Goal: Transaction & Acquisition: Purchase product/service

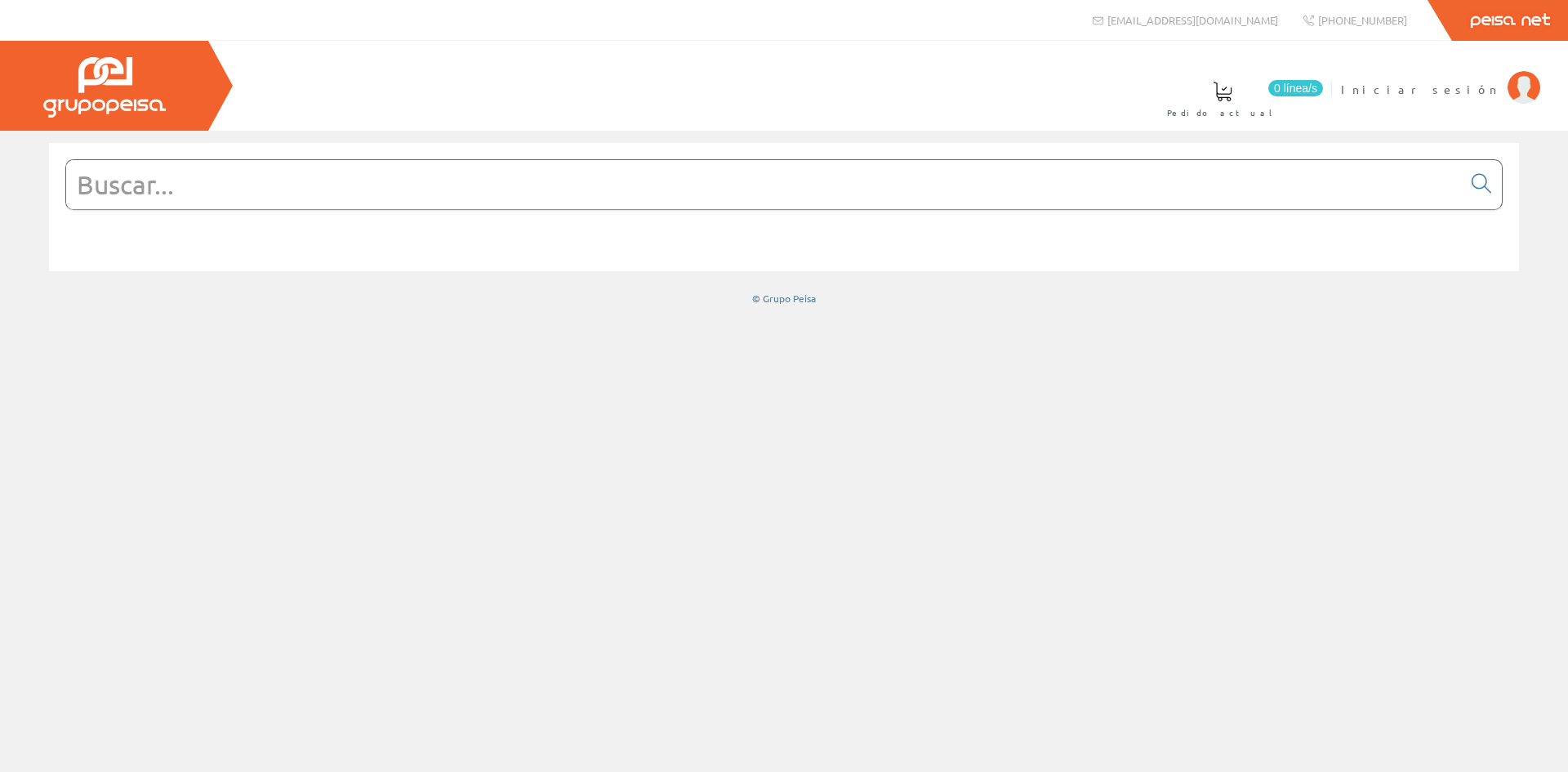
click at [691, 171] on input "text" at bounding box center [764, 184] width 1396 height 49
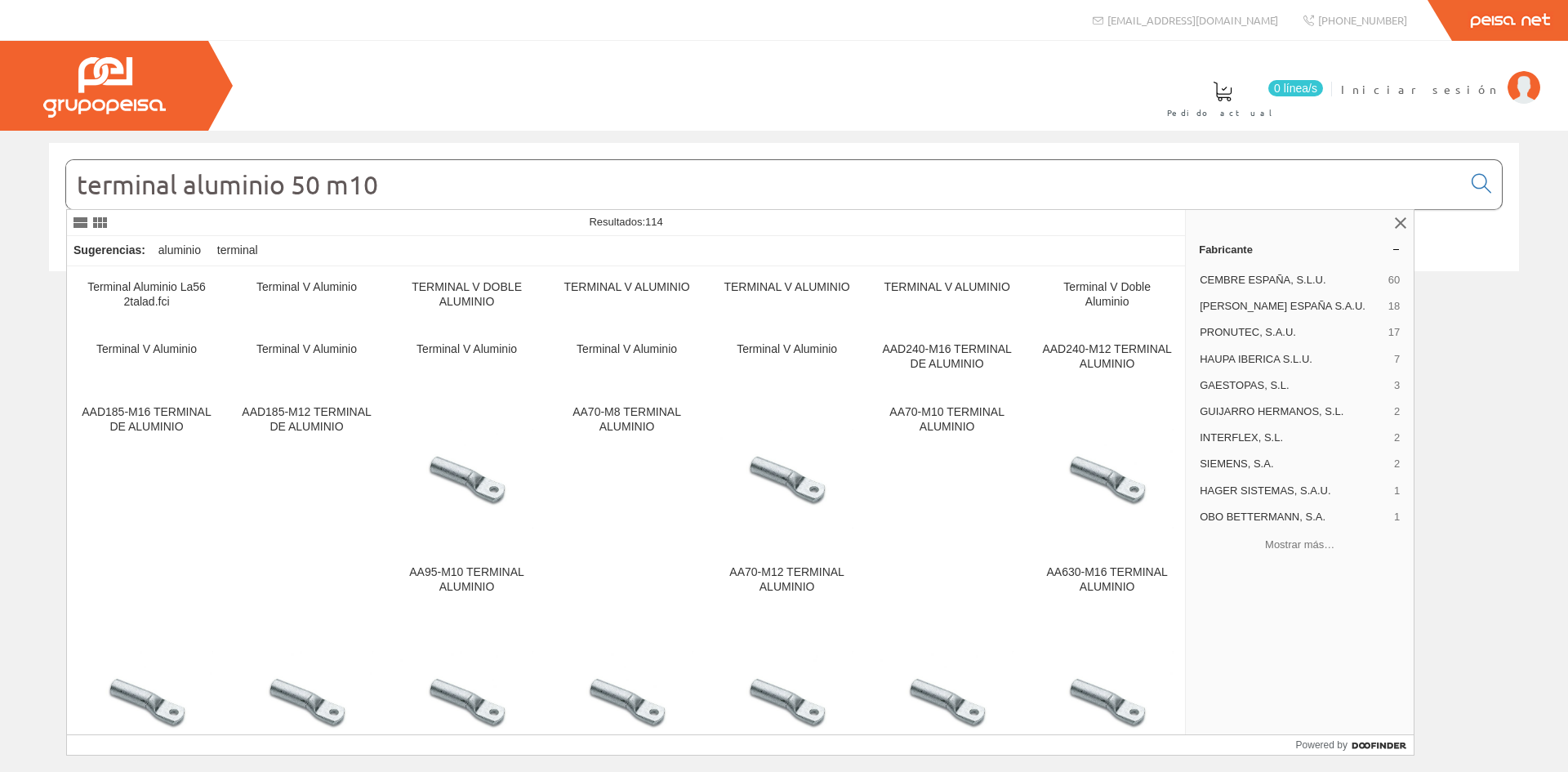
drag, startPoint x: 389, startPoint y: 181, endPoint x: -18, endPoint y: 157, distance: 407.7
click at [0, 157] on html "info@peisa.com +34 962 96 59 14" at bounding box center [784, 386] width 1568 height 772
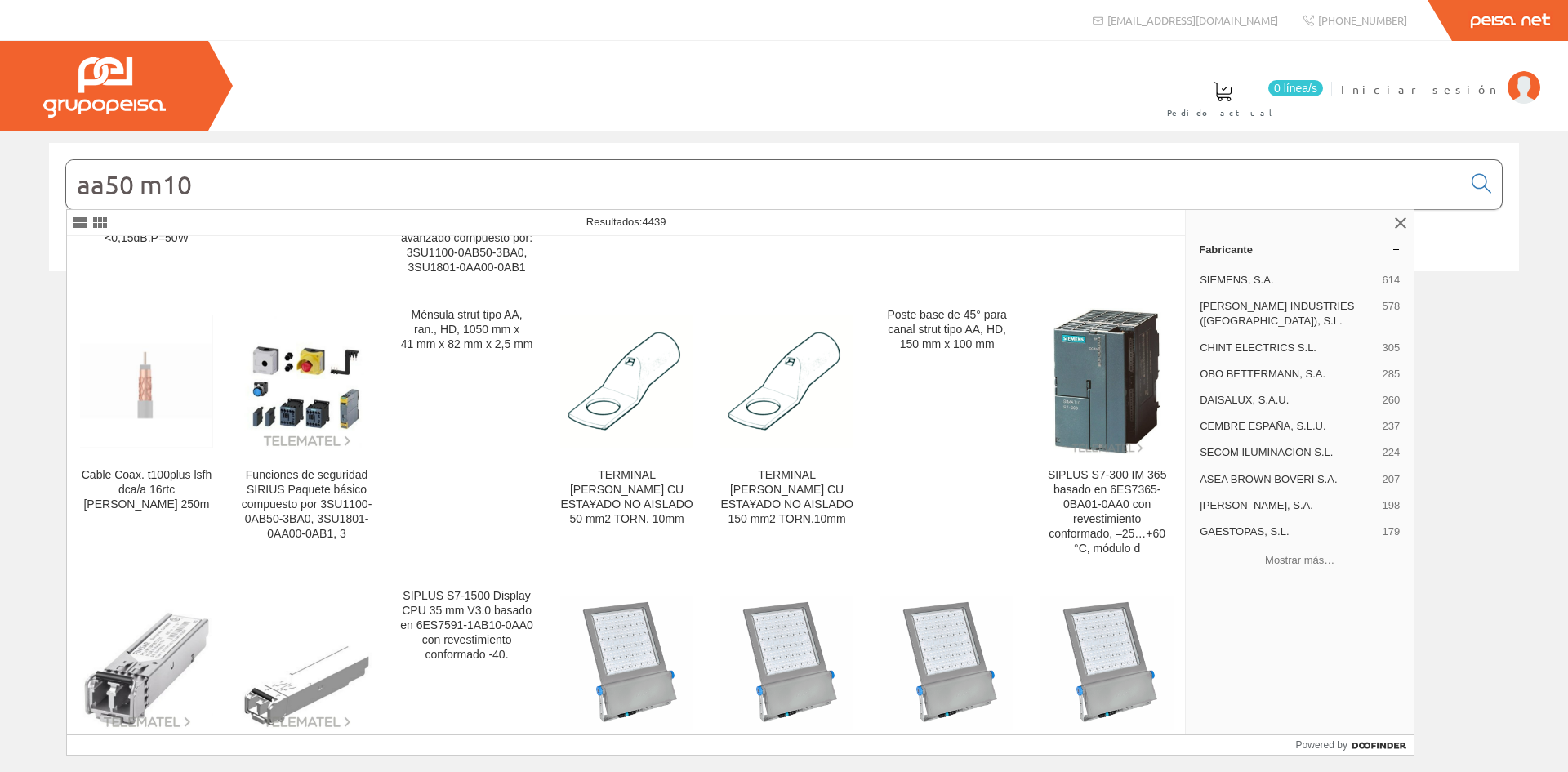
scroll to position [1153, 0]
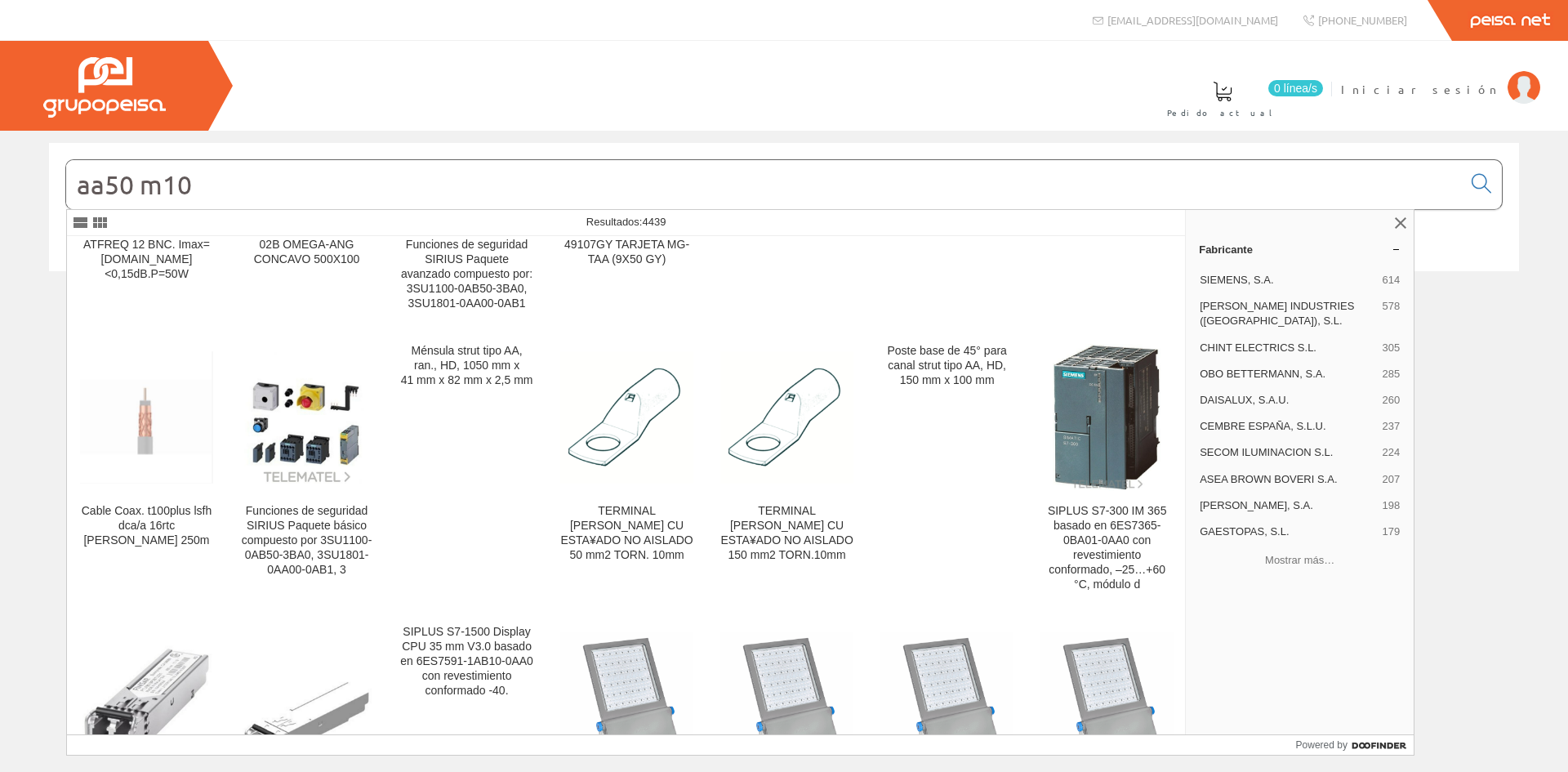
click at [76, 185] on input "aa50 m10" at bounding box center [764, 184] width 1396 height 49
drag, startPoint x: 250, startPoint y: 184, endPoint x: 4, endPoint y: 179, distance: 246.1
click at [11, 177] on div "aa50 m10 © Grupo Peisa" at bounding box center [784, 224] width 1568 height 162
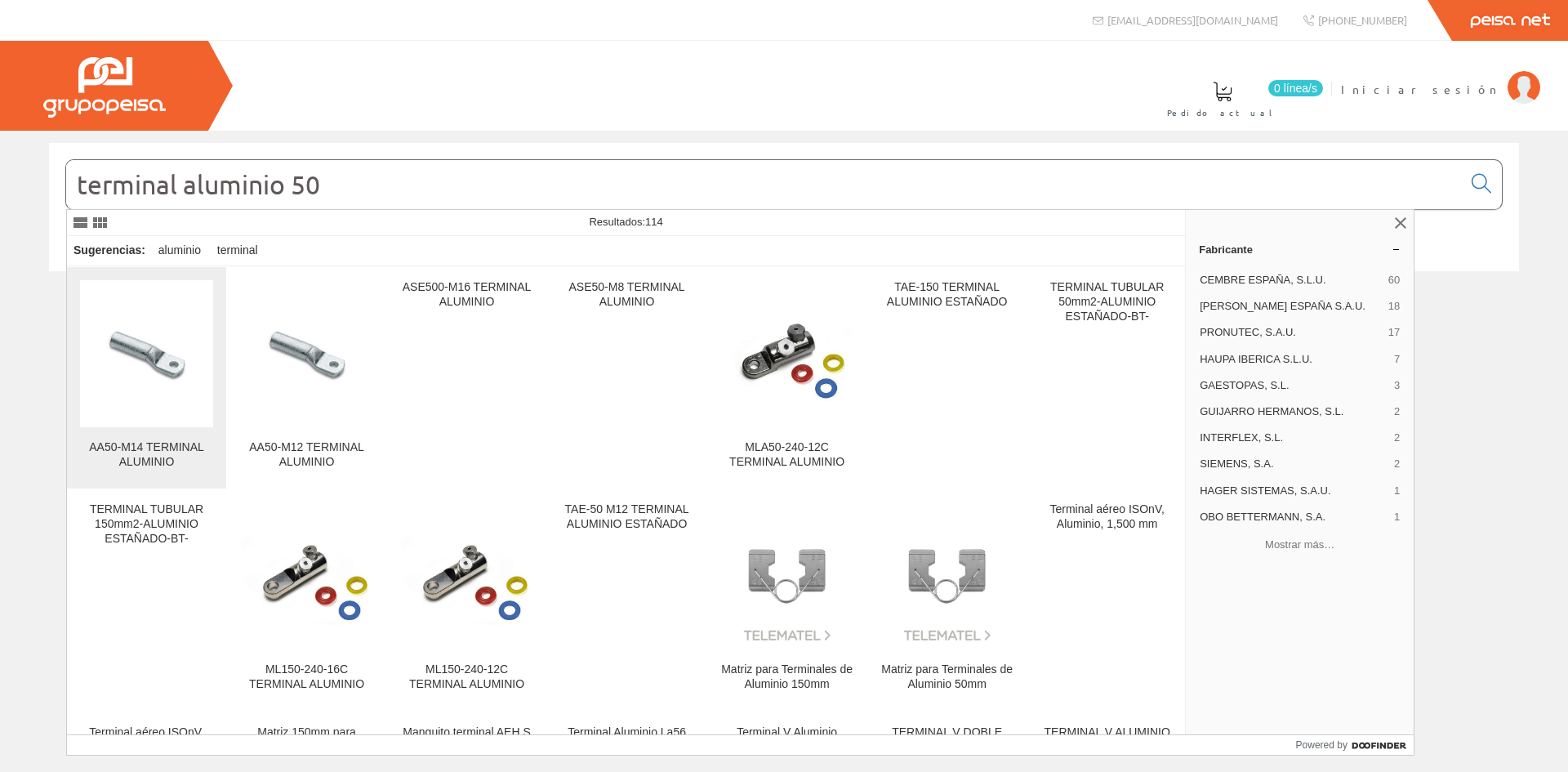
type input "terminal aluminio 50"
click at [129, 445] on div "AA50-M14 TERMINAL ALUMINIO" at bounding box center [146, 455] width 133 height 29
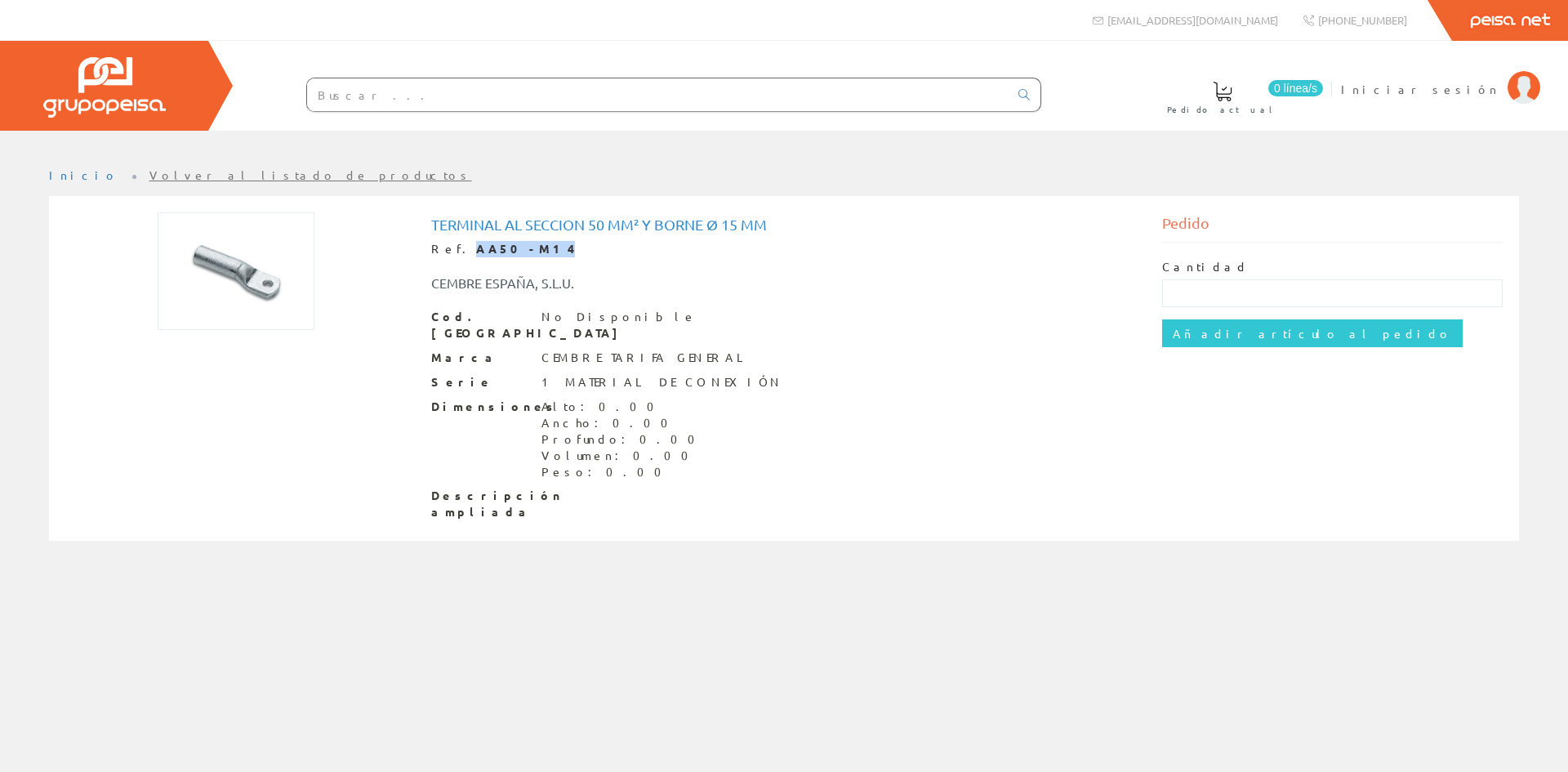
drag, startPoint x: 456, startPoint y: 250, endPoint x: 526, endPoint y: 250, distance: 70.0
click at [526, 250] on div "Ref. AA50-M14" at bounding box center [784, 249] width 706 height 17
copy strong "AA50-M14"
click at [477, 107] on input "text" at bounding box center [657, 94] width 701 height 33
paste input "AA50-M14"
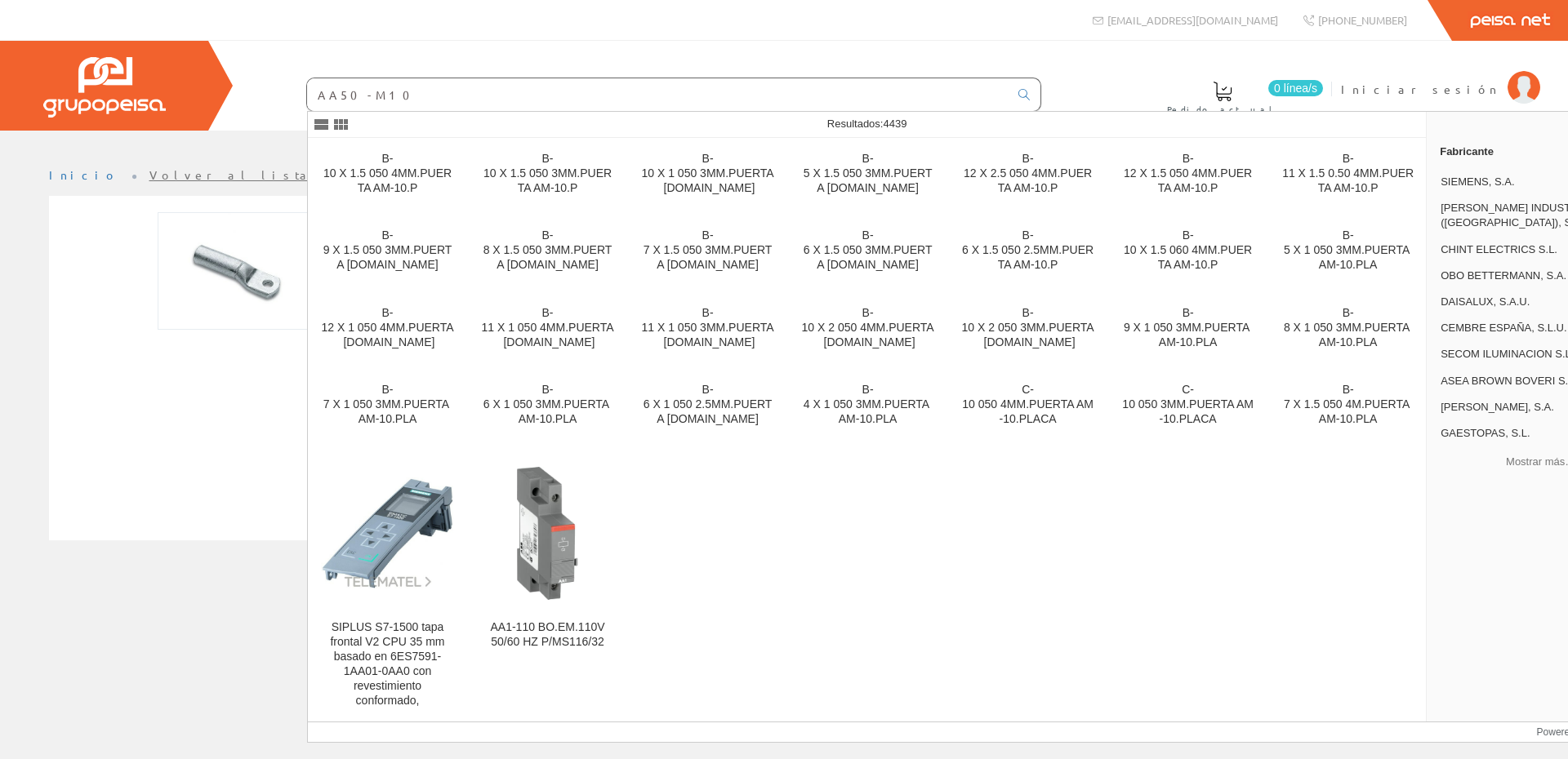
type input "AA50-M10"
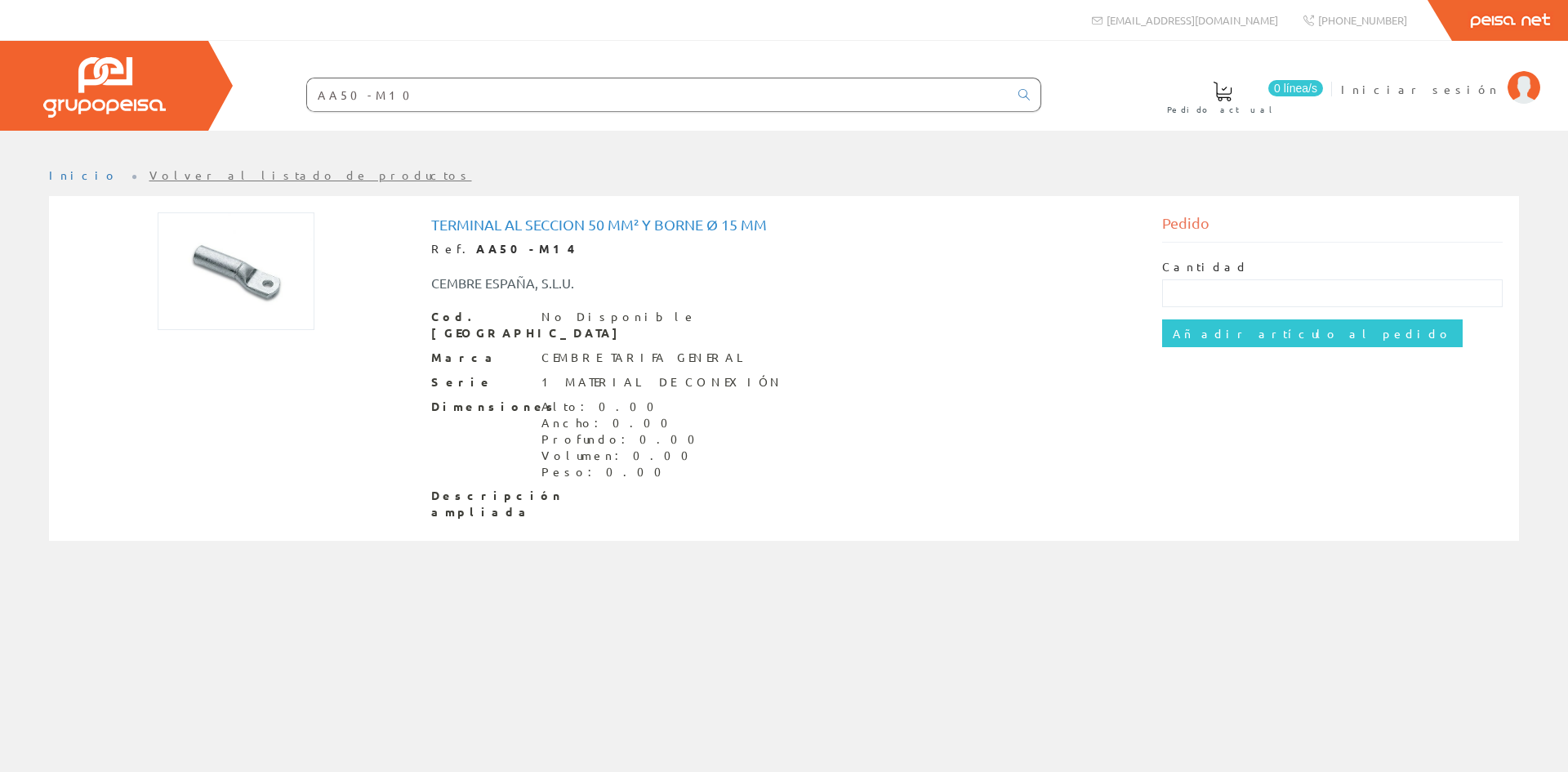
click at [429, 101] on input "AA50-M10" at bounding box center [657, 94] width 701 height 33
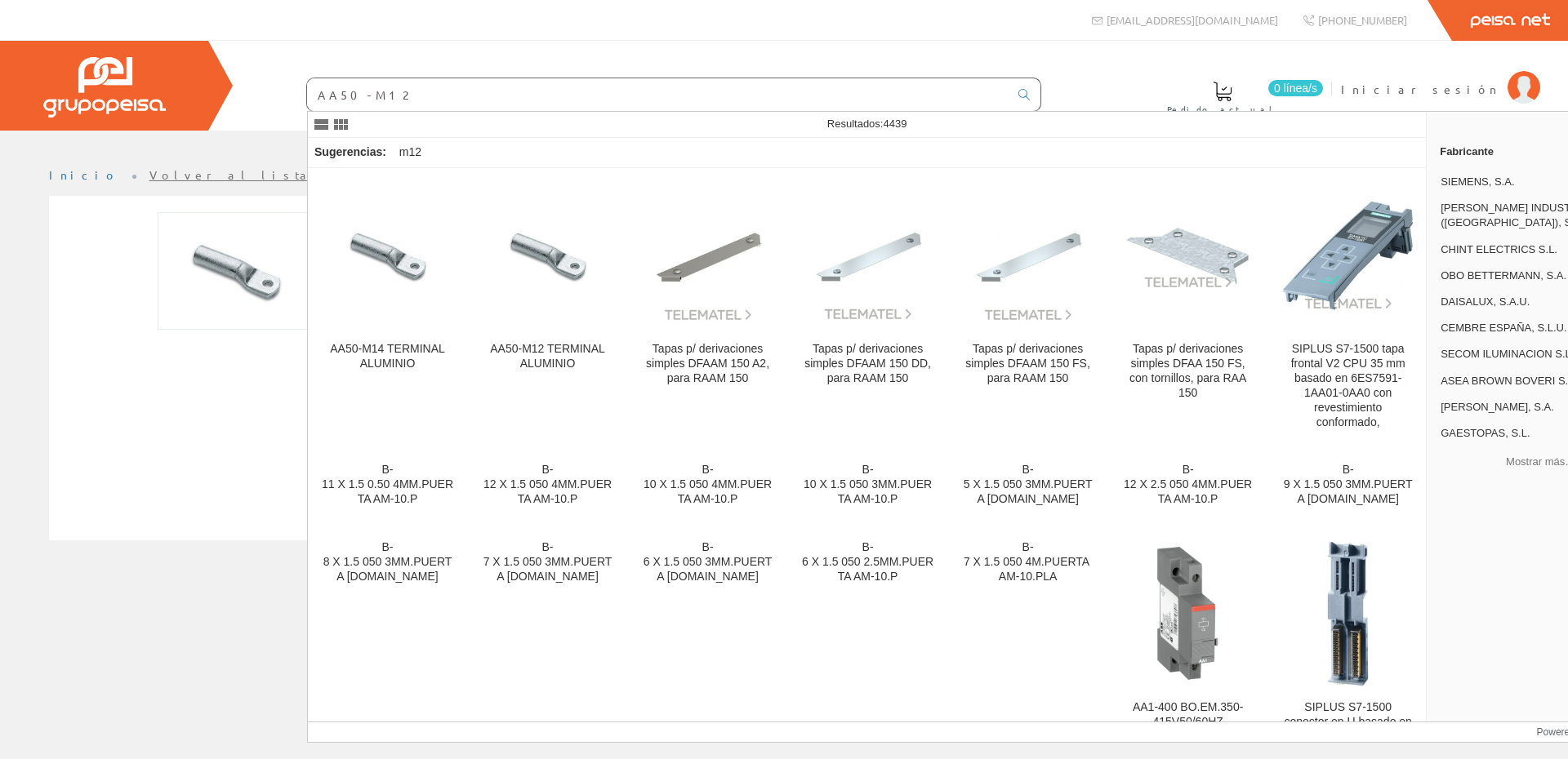
type input "AA50-M12"
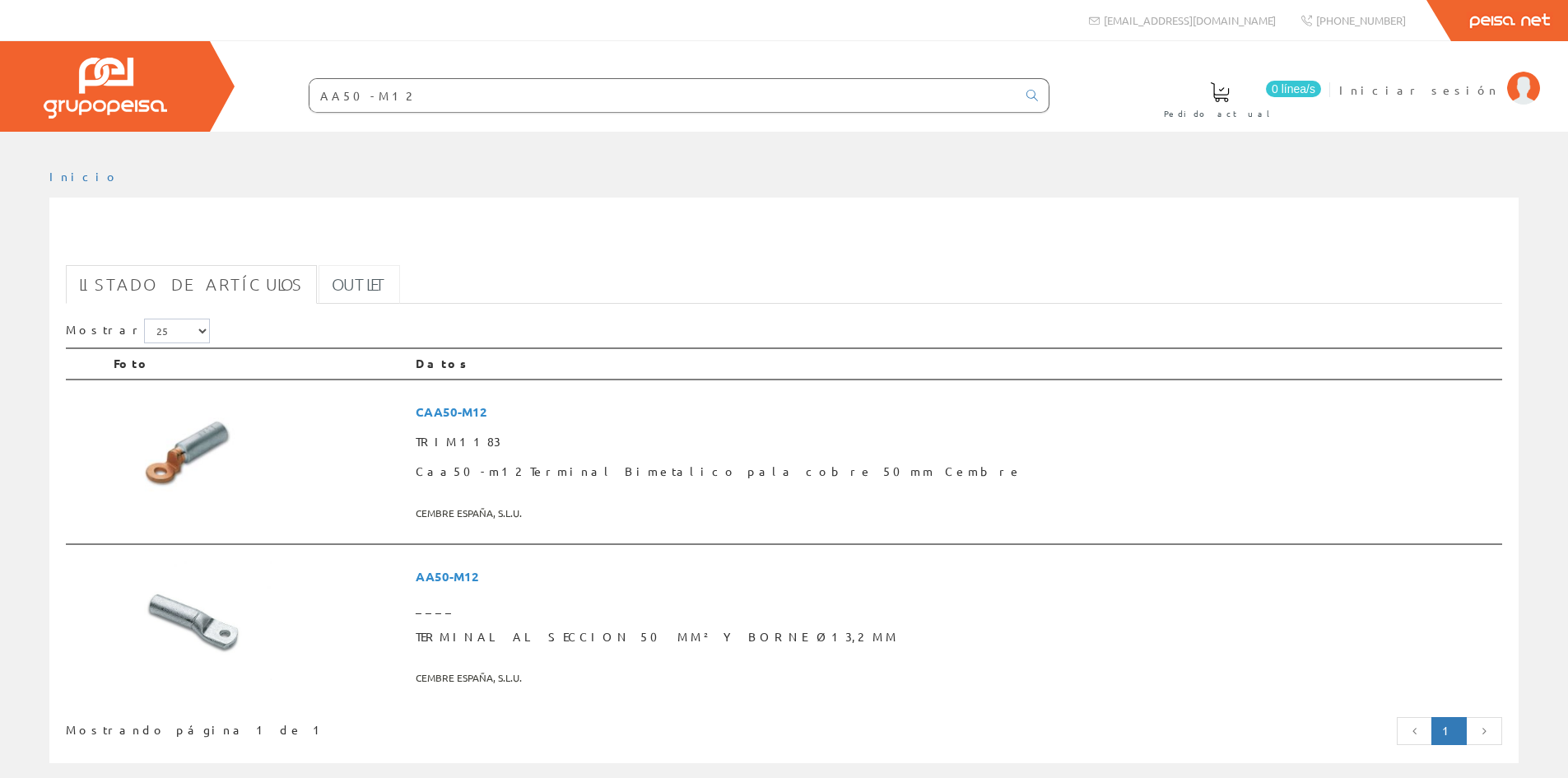
click at [319, 295] on link "Outlet" at bounding box center [359, 285] width 81 height 39
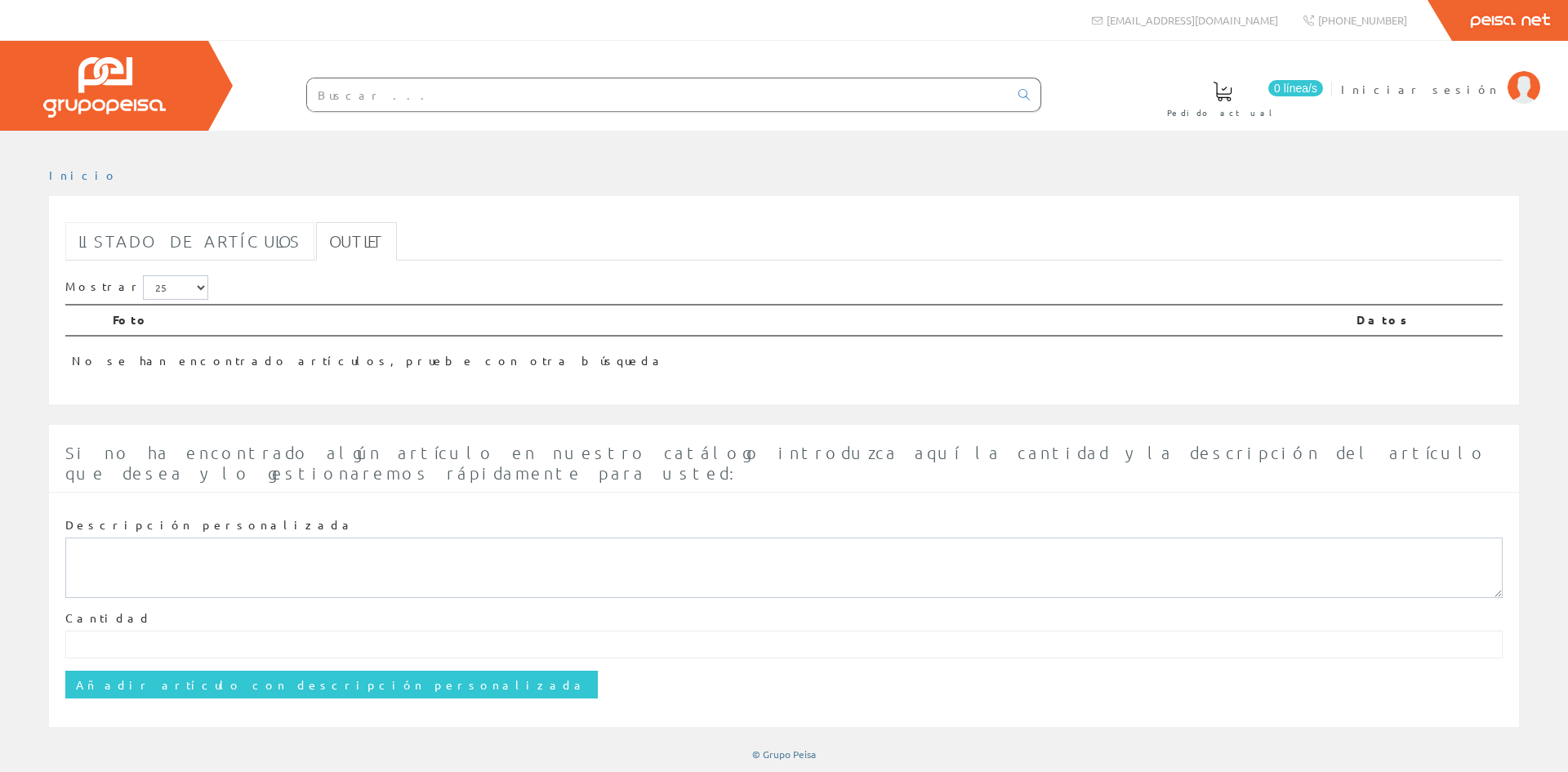
click at [209, 248] on link "Listado de artículos" at bounding box center [190, 241] width 249 height 39
click at [420, 101] on input "text" at bounding box center [657, 94] width 701 height 33
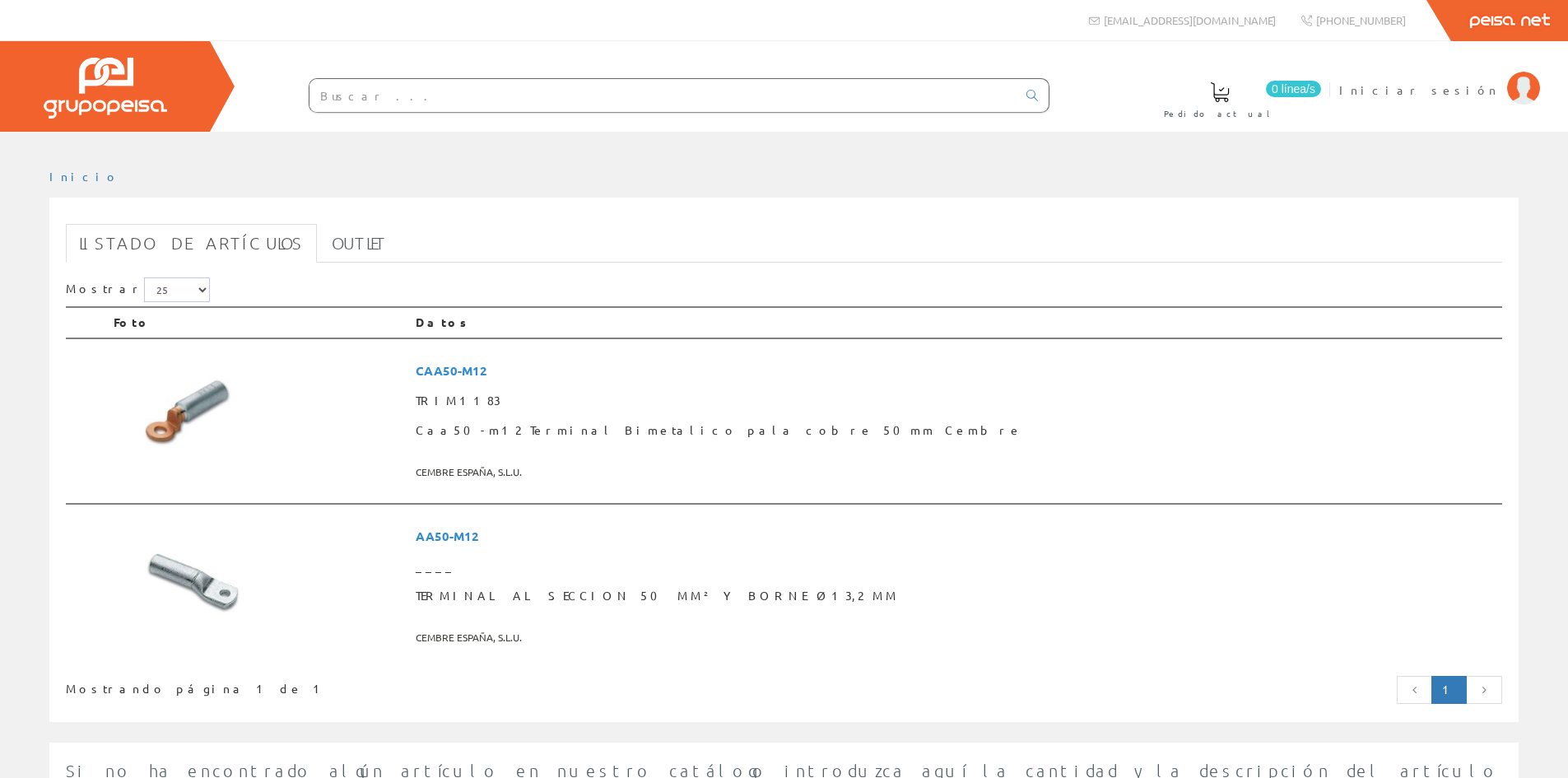
click at [658, 98] on input "text" at bounding box center [662, 95] width 707 height 33
paste input "ASE50-M10"
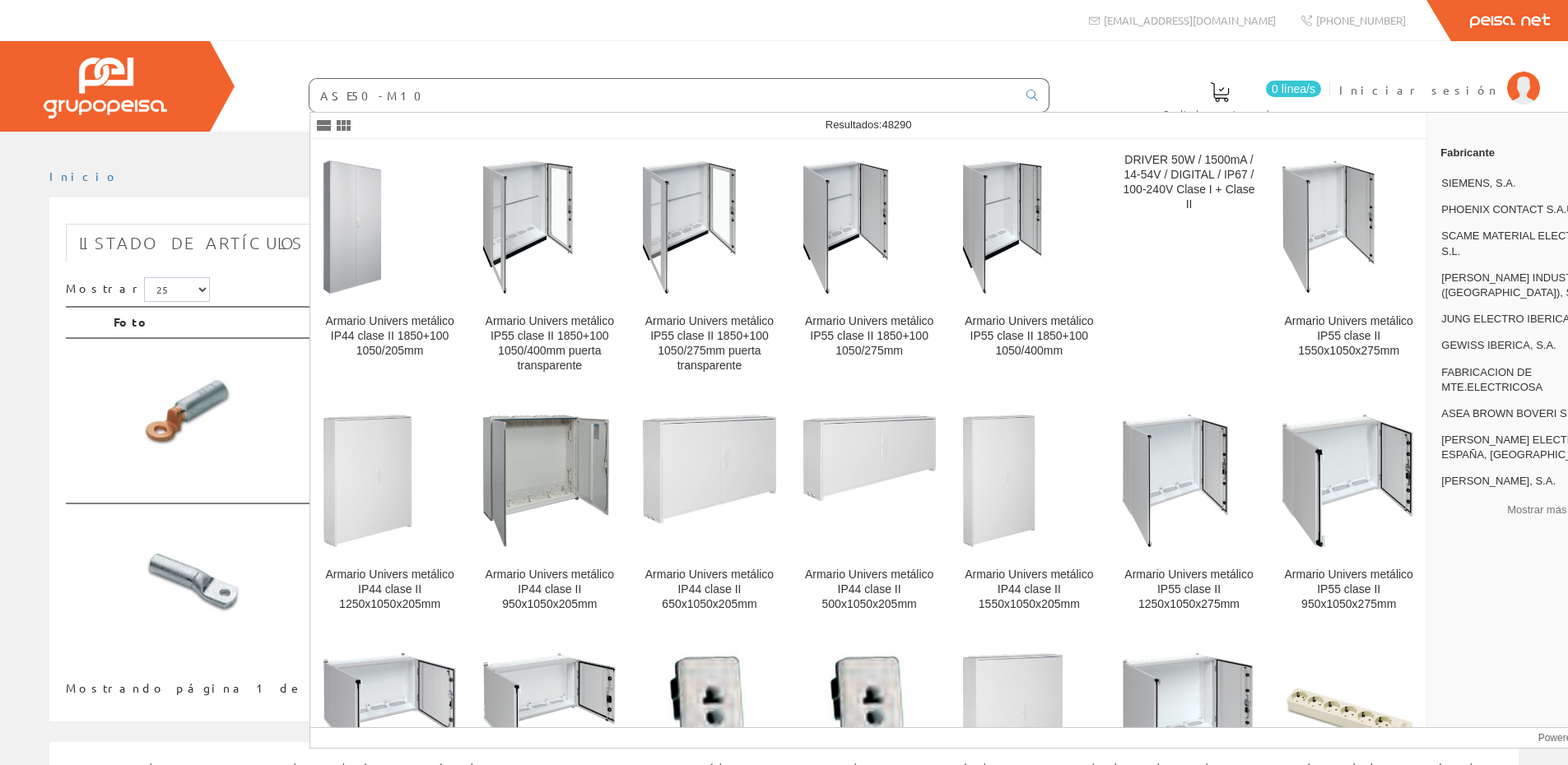
type input "ASE50-M10"
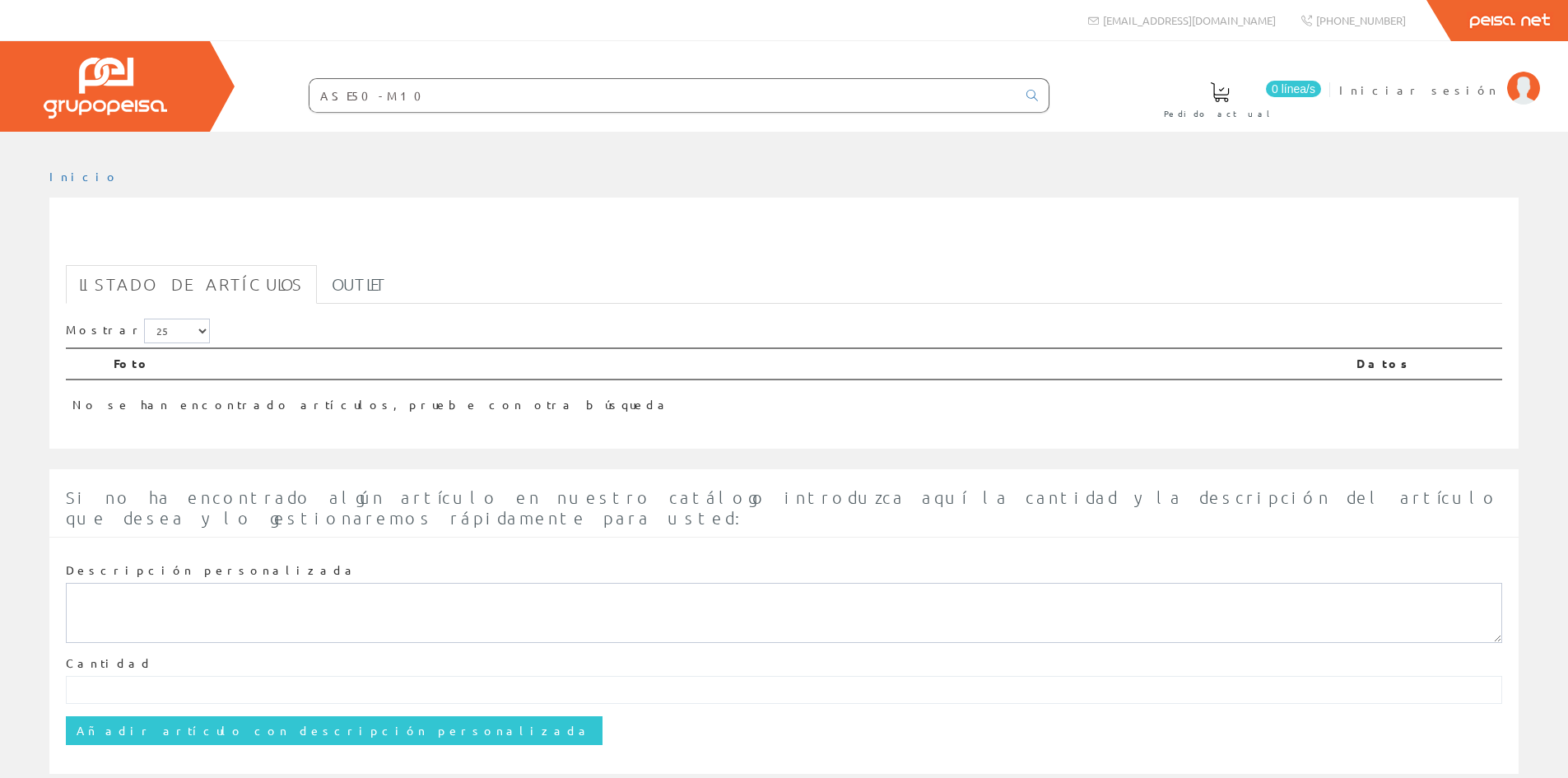
click at [527, 102] on input "ASE50-M10" at bounding box center [662, 95] width 707 height 33
drag, startPoint x: 527, startPoint y: 102, endPoint x: 297, endPoint y: 101, distance: 230.0
click at [297, 101] on form "ASE50-M10" at bounding box center [646, 95] width 807 height 34
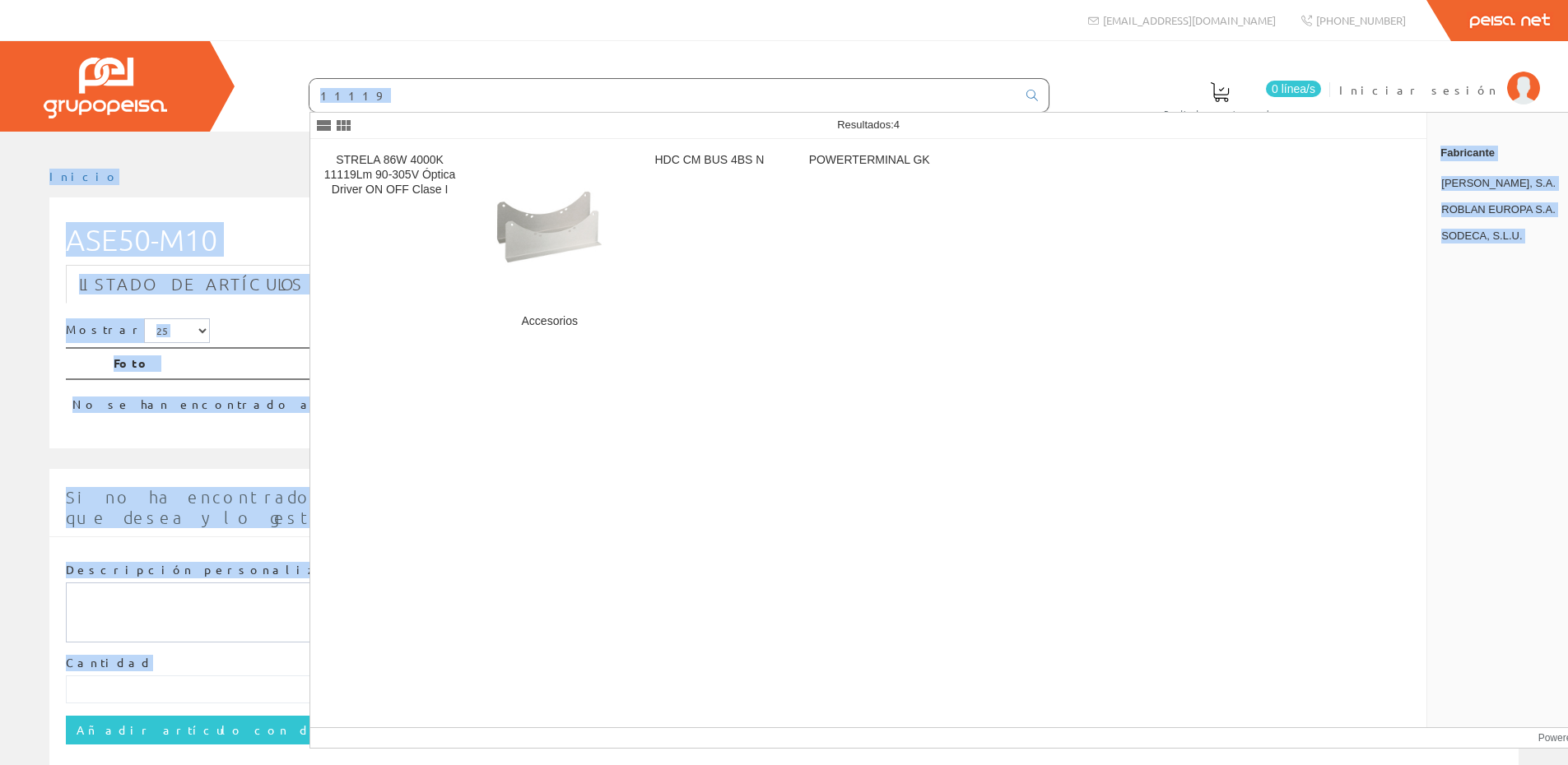
drag, startPoint x: 493, startPoint y: 104, endPoint x: 300, endPoint y: 102, distance: 193.0
click at [299, 102] on body "ASE50-M10 info@peisa.com +34 962 96 59 14" at bounding box center [784, 382] width 1568 height 765
click at [509, 105] on input "11119" at bounding box center [662, 95] width 707 height 33
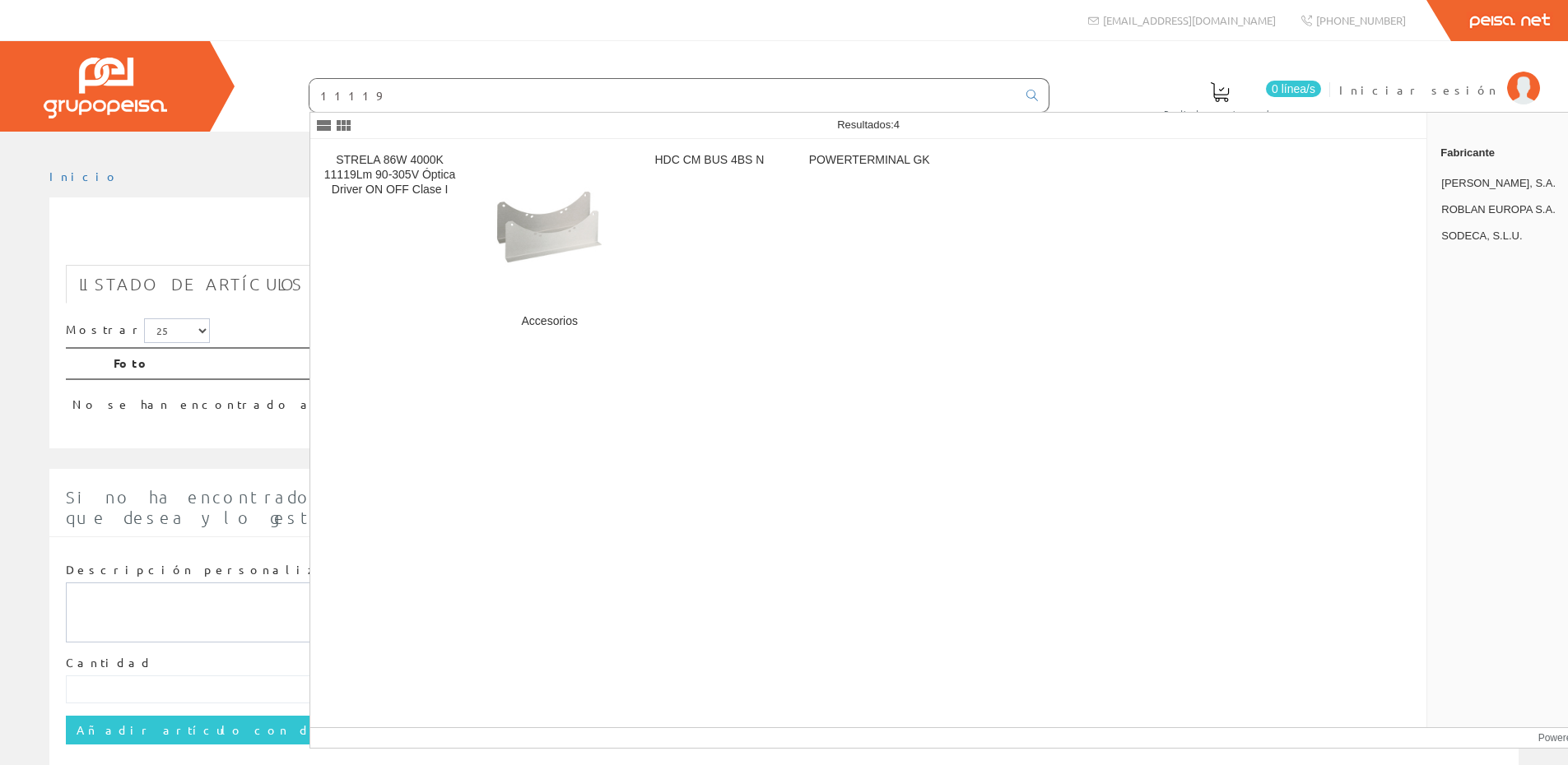
drag, startPoint x: 509, startPoint y: 103, endPoint x: 283, endPoint y: 121, distance: 226.7
click at [298, 118] on div "0 línea/s Pedido actual Iniciar sesión" at bounding box center [784, 87] width 1568 height 91
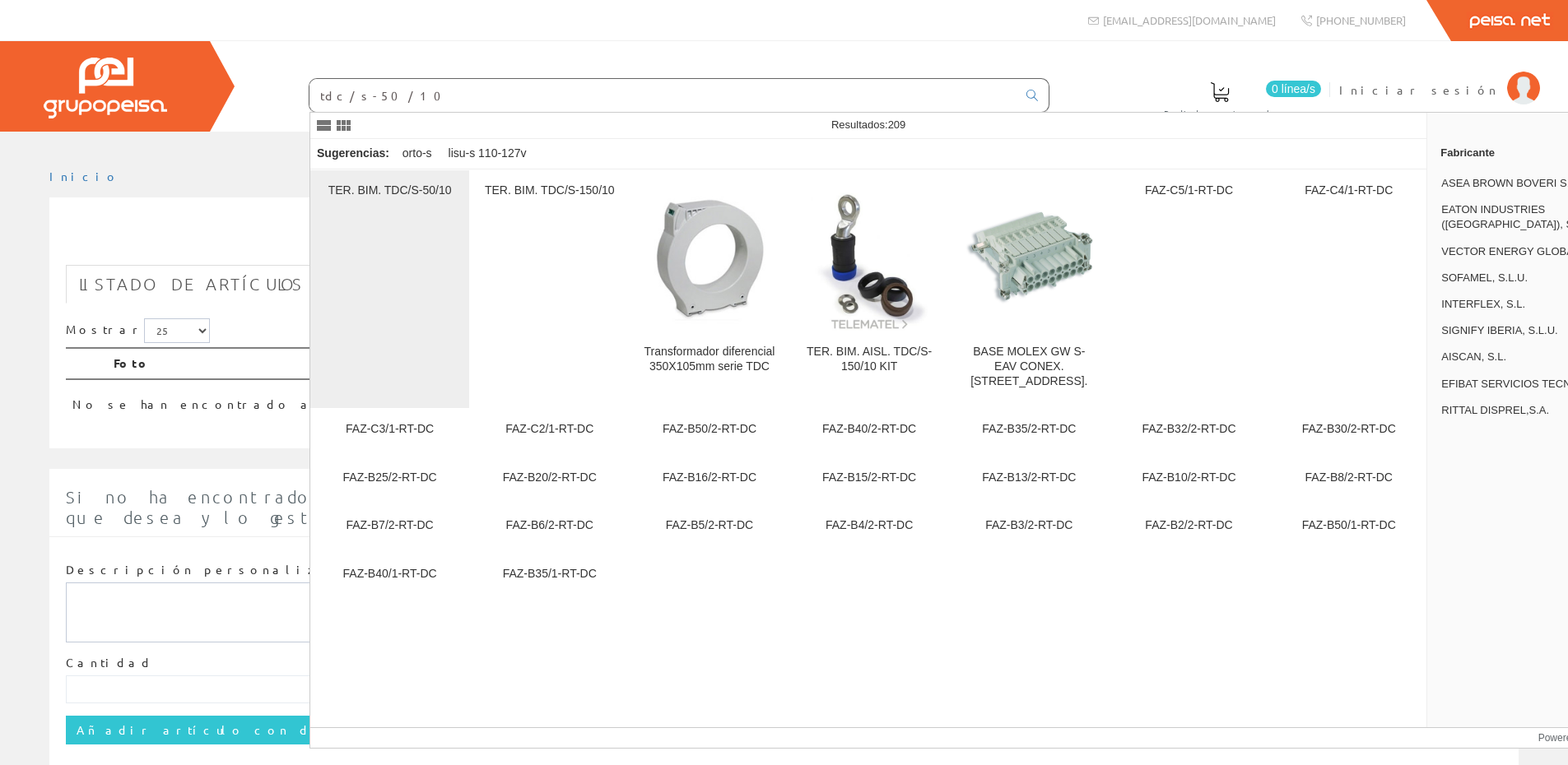
type input "tdc/s-50/10"
click at [381, 285] on div "TER. BIM. TDC/S-50/10" at bounding box center [389, 289] width 132 height 212
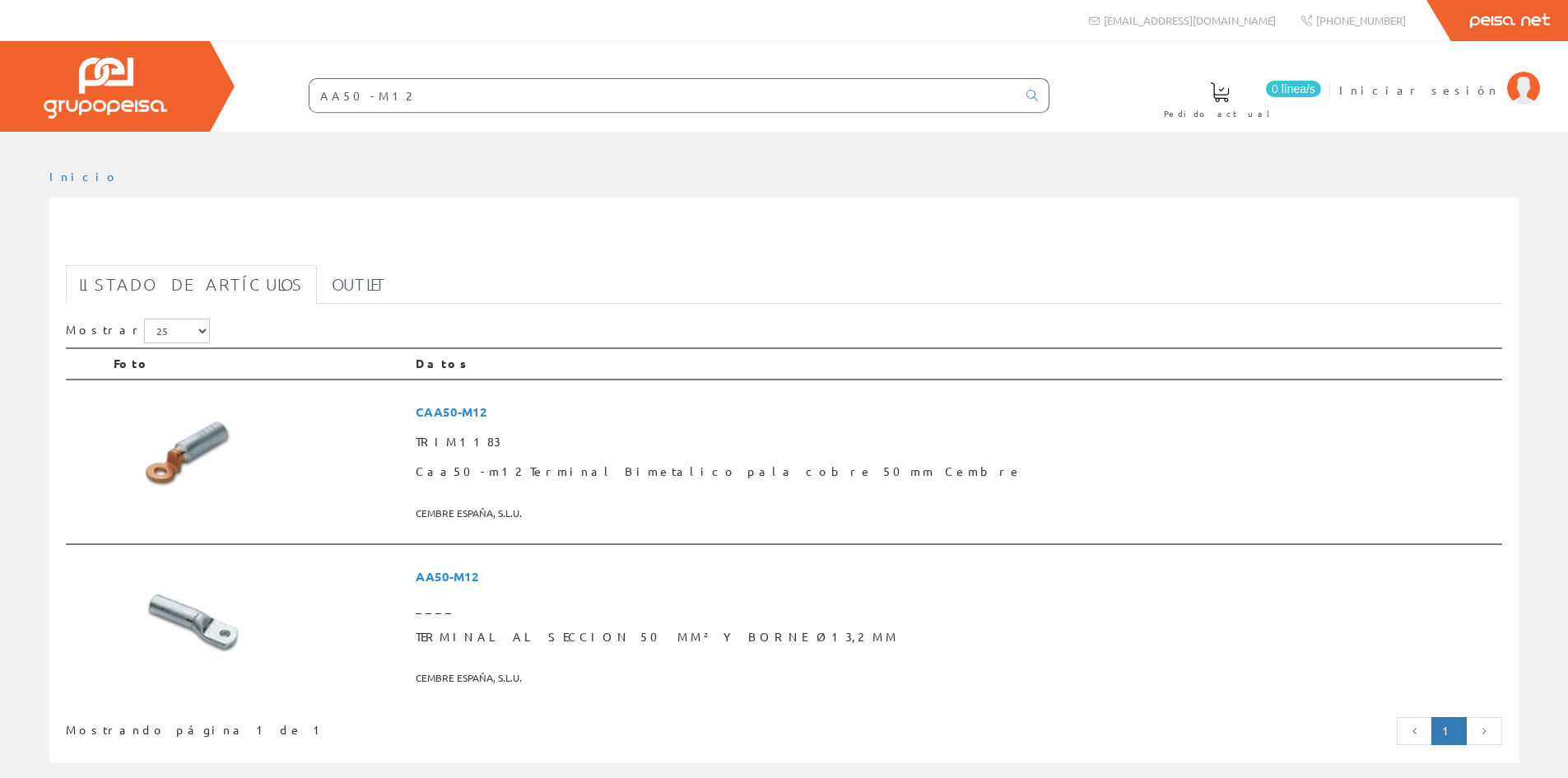
click at [407, 94] on input "AA50-M12" at bounding box center [662, 95] width 707 height 33
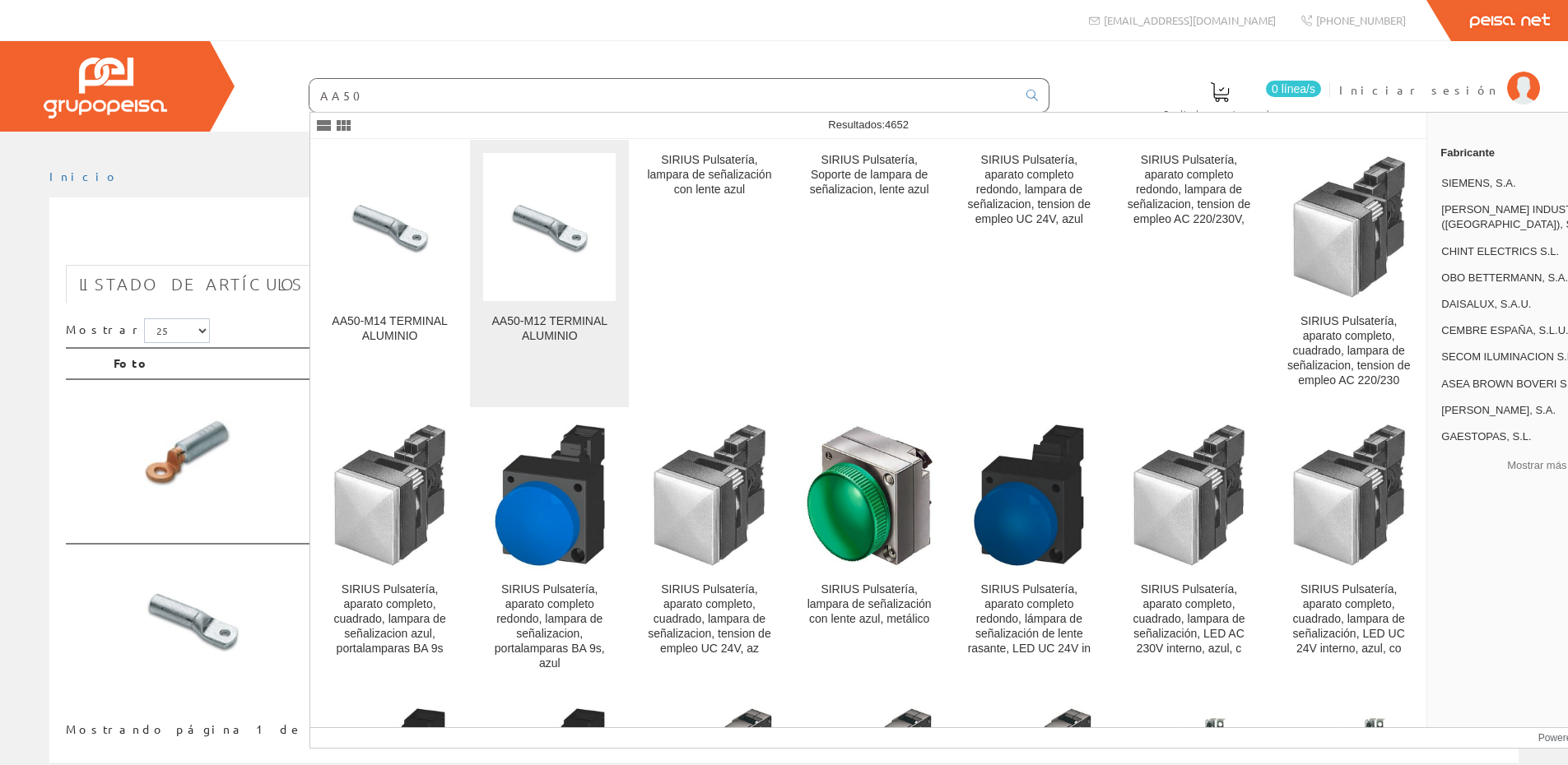
type input "AA50"
click at [553, 280] on figure at bounding box center [549, 227] width 132 height 148
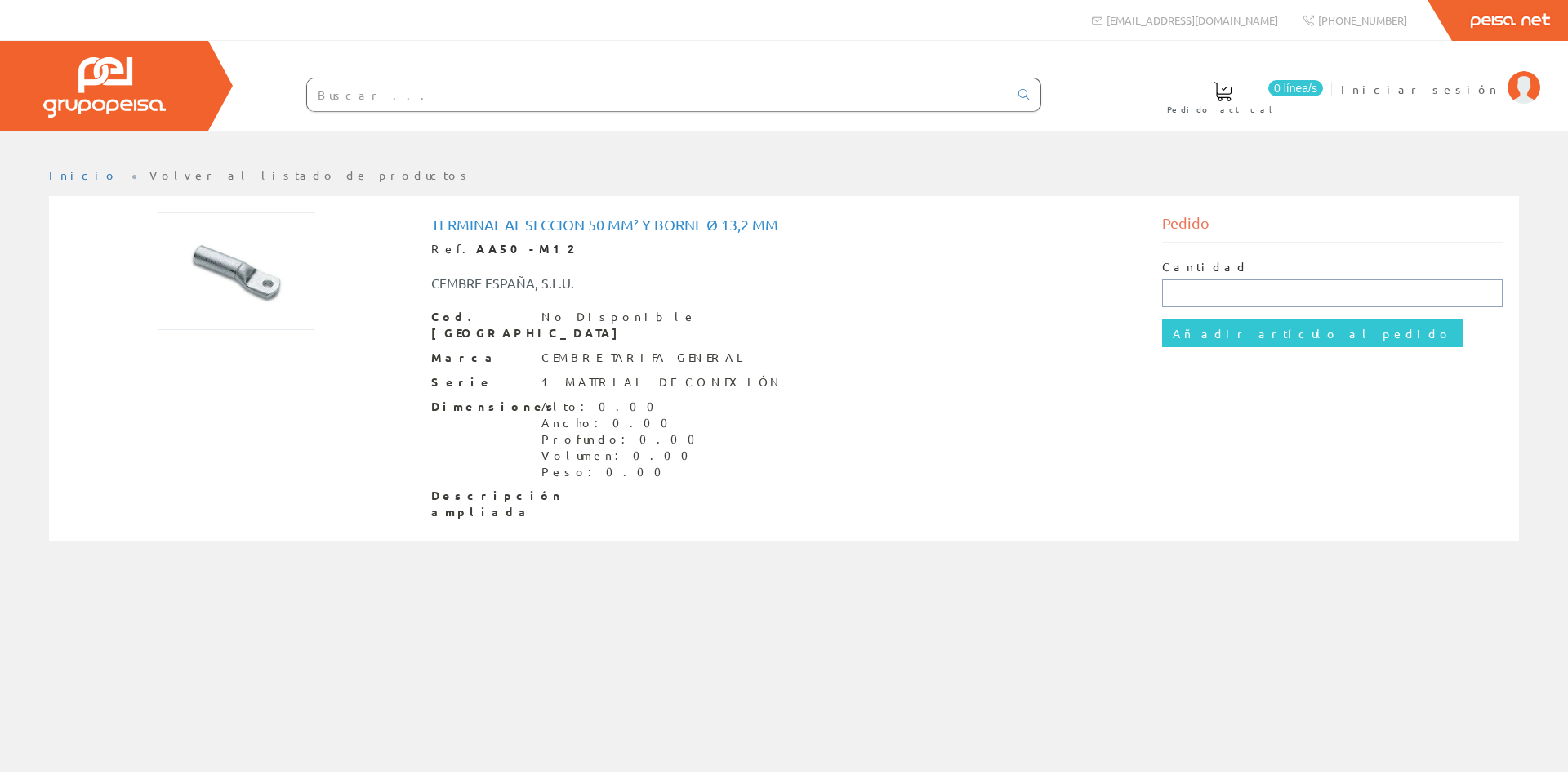
click at [1218, 303] on input "text" at bounding box center [1332, 293] width 341 height 28
type input "1"
click at [1231, 325] on input "Añadir artículo al pedido" at bounding box center [1312, 333] width 301 height 28
